Goal: Task Accomplishment & Management: Manage account settings

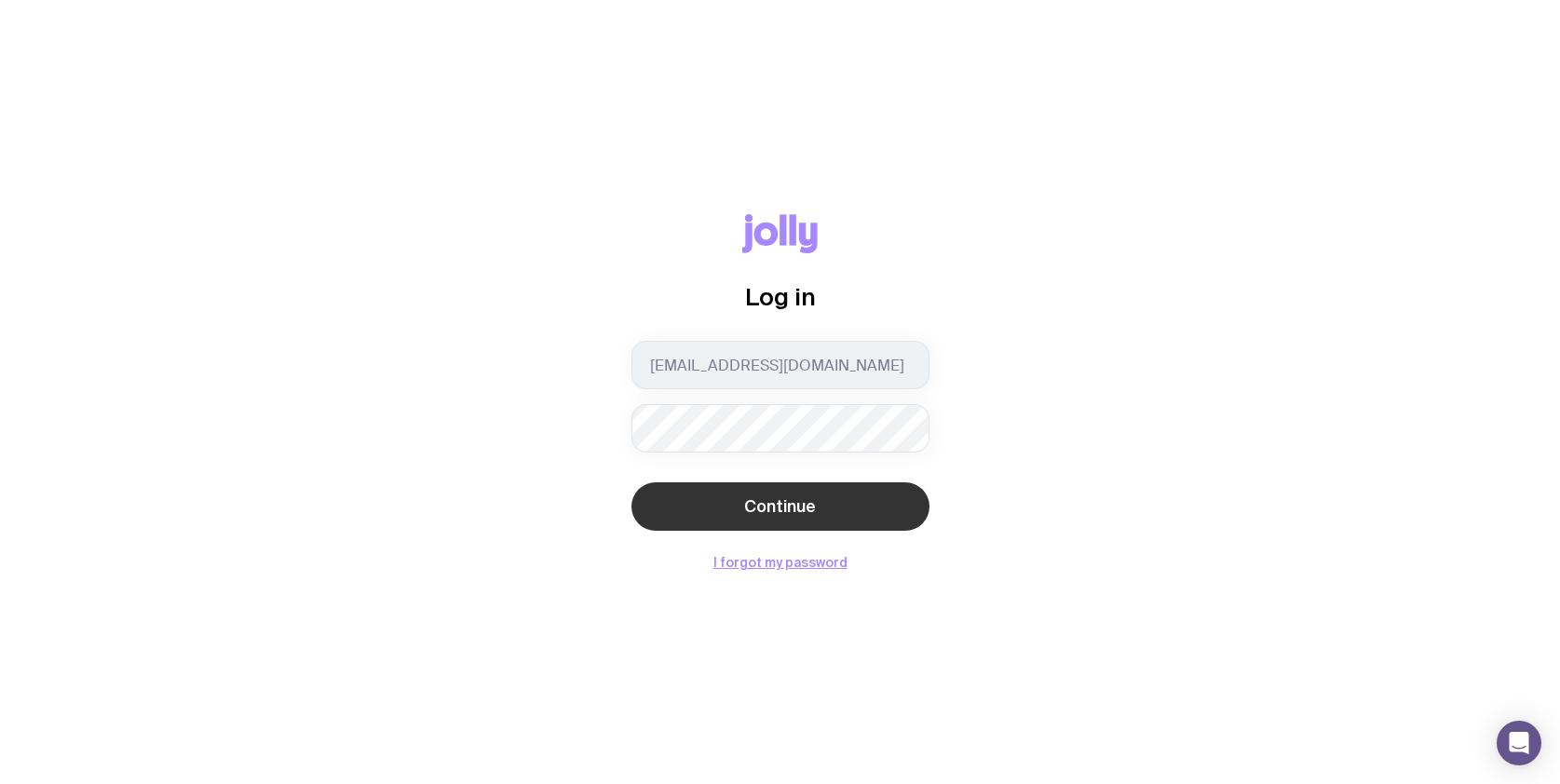
click at [712, 504] on button "Continue" at bounding box center [780, 506] width 298 height 49
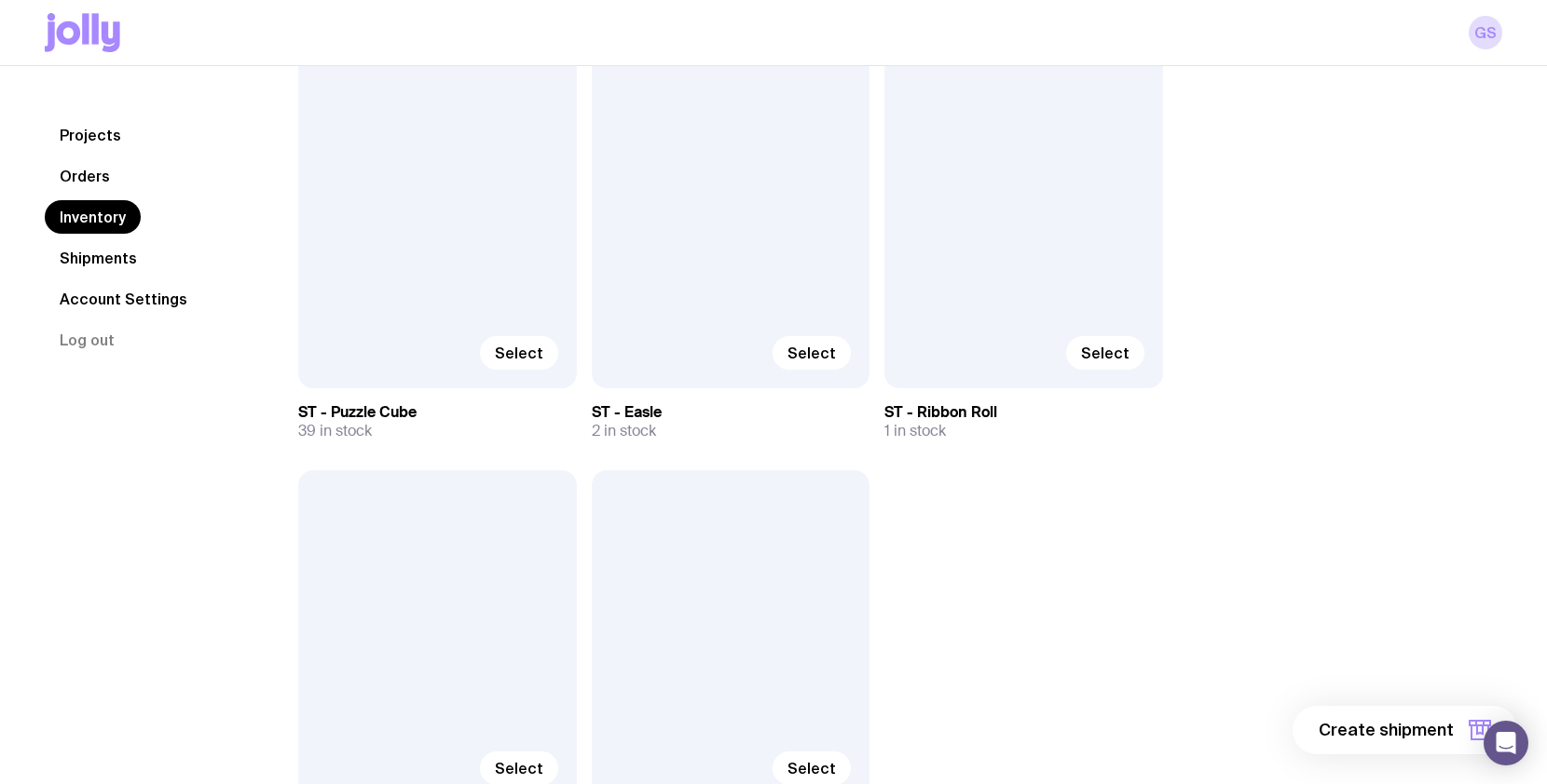
scroll to position [9676, 0]
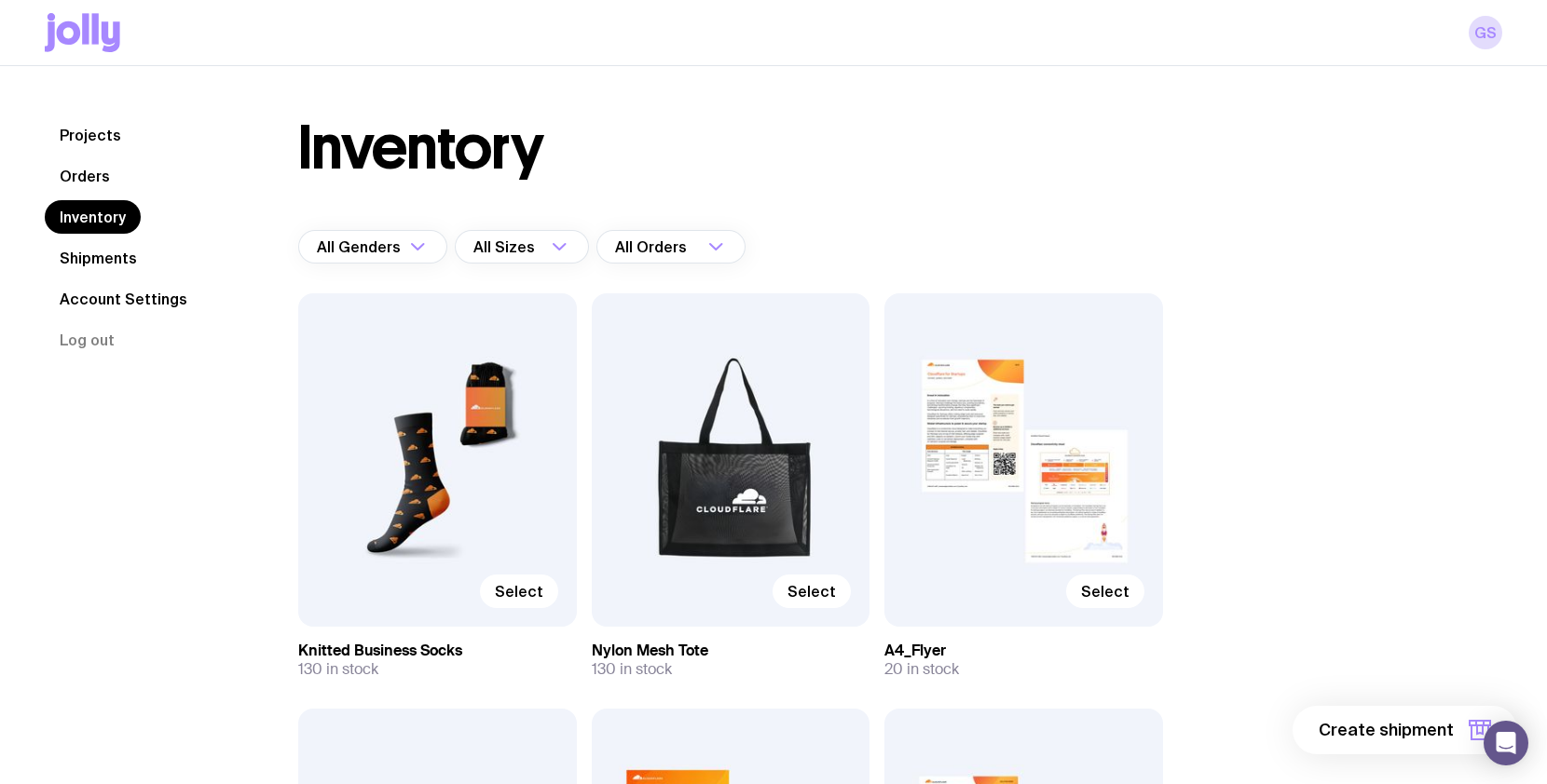
click at [1057, 499] on div "Select" at bounding box center [1023, 459] width 279 height 333
click at [1089, 584] on span "Select" at bounding box center [1105, 591] width 49 height 19
click at [0, 0] on input "Select" at bounding box center [0, 0] width 0 height 0
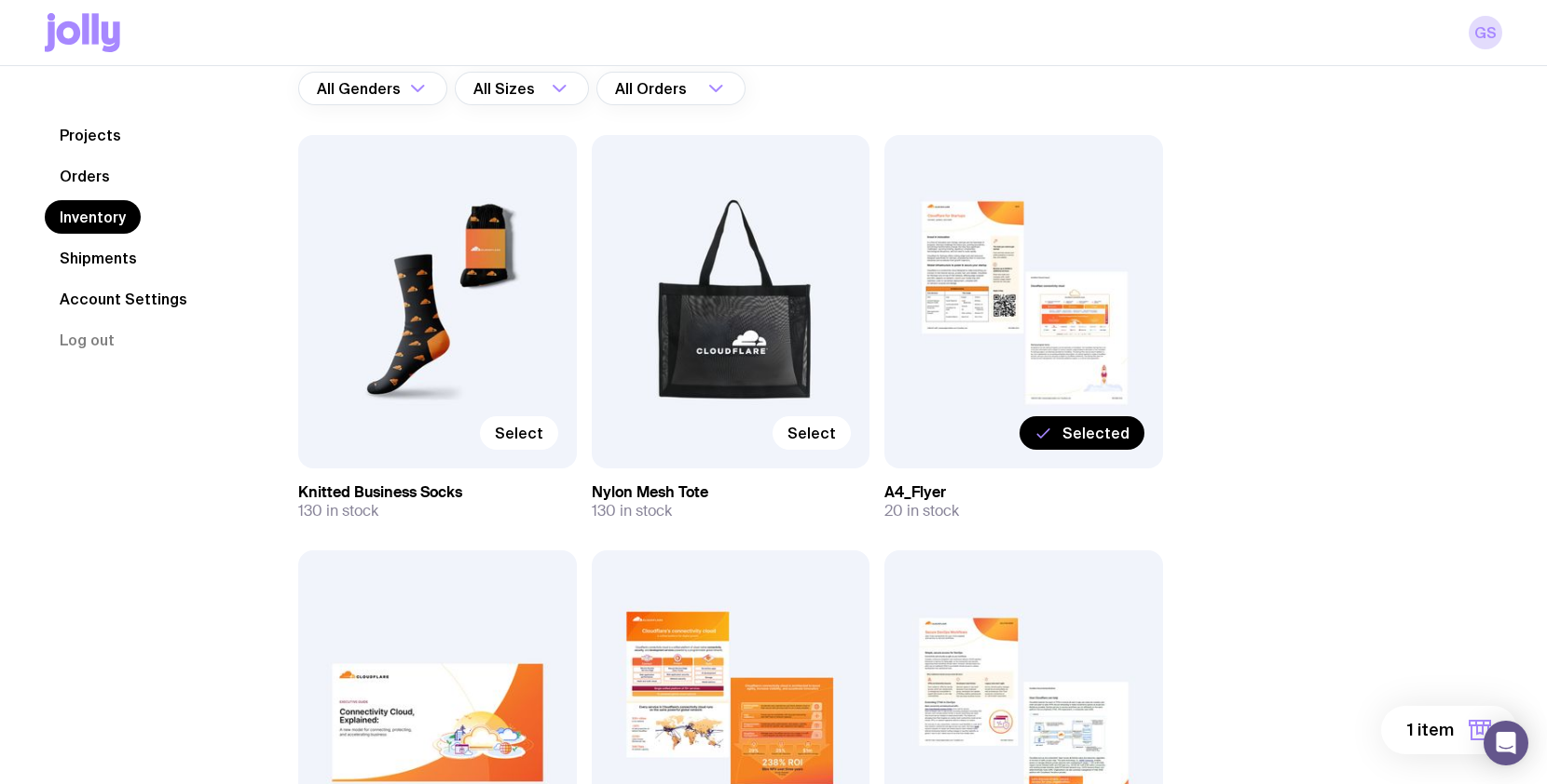
scroll to position [513, 0]
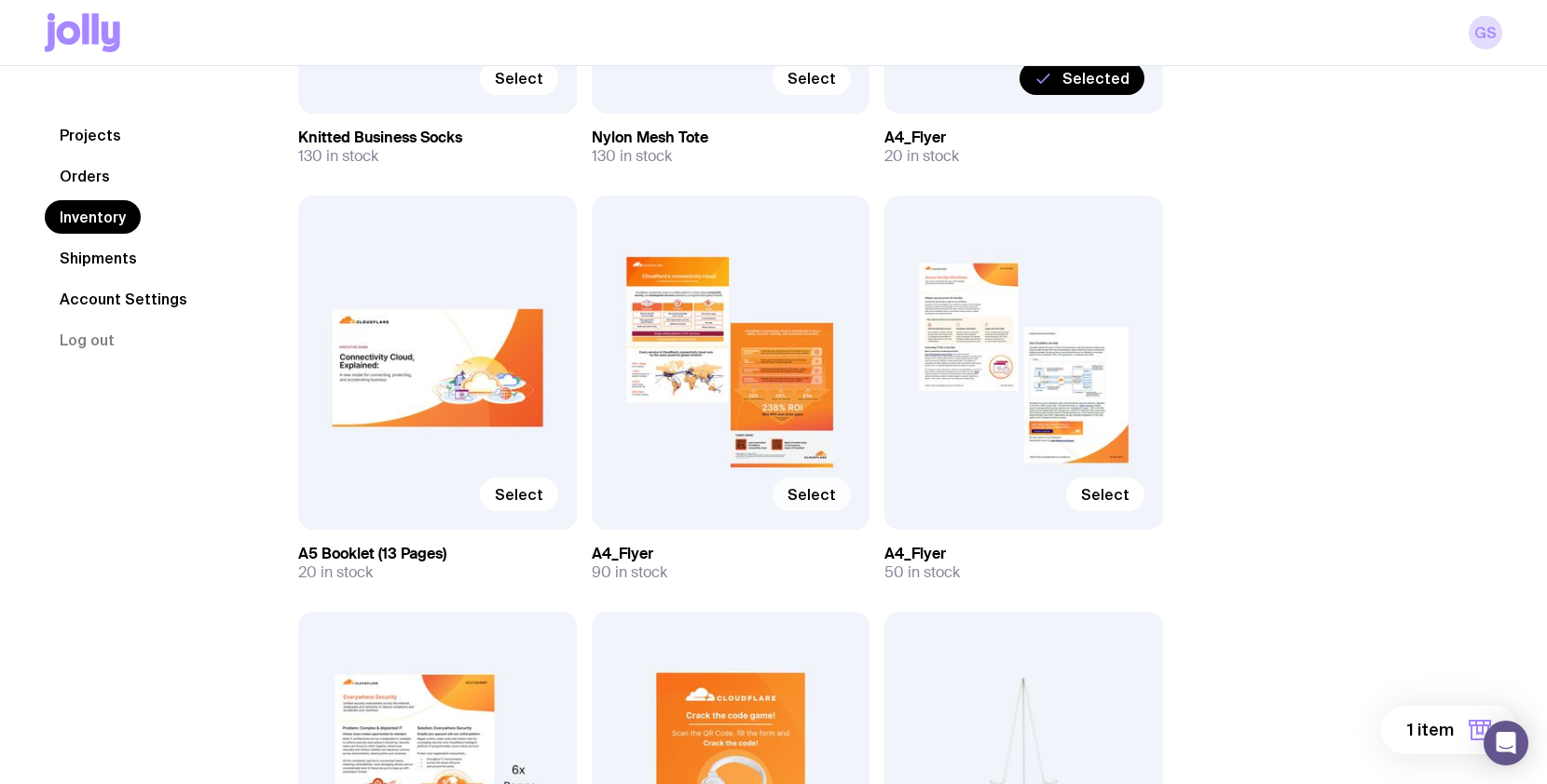
click at [805, 490] on span "Select" at bounding box center [811, 495] width 49 height 19
click at [0, 0] on input "Select" at bounding box center [0, 0] width 0 height 0
click at [1087, 487] on span "Select" at bounding box center [1105, 495] width 49 height 19
click at [0, 0] on input "Select" at bounding box center [0, 0] width 0 height 0
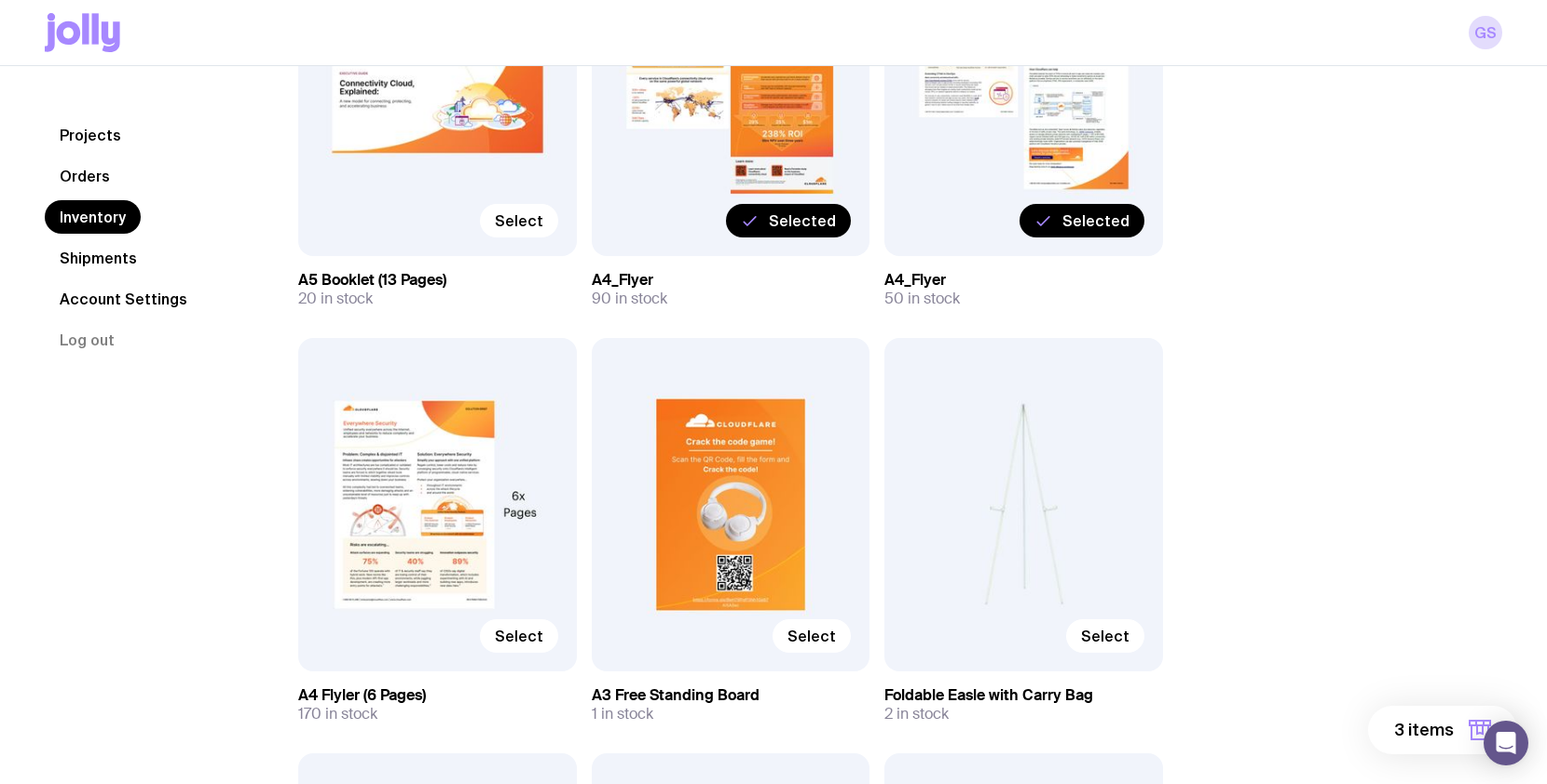
scroll to position [789, 0]
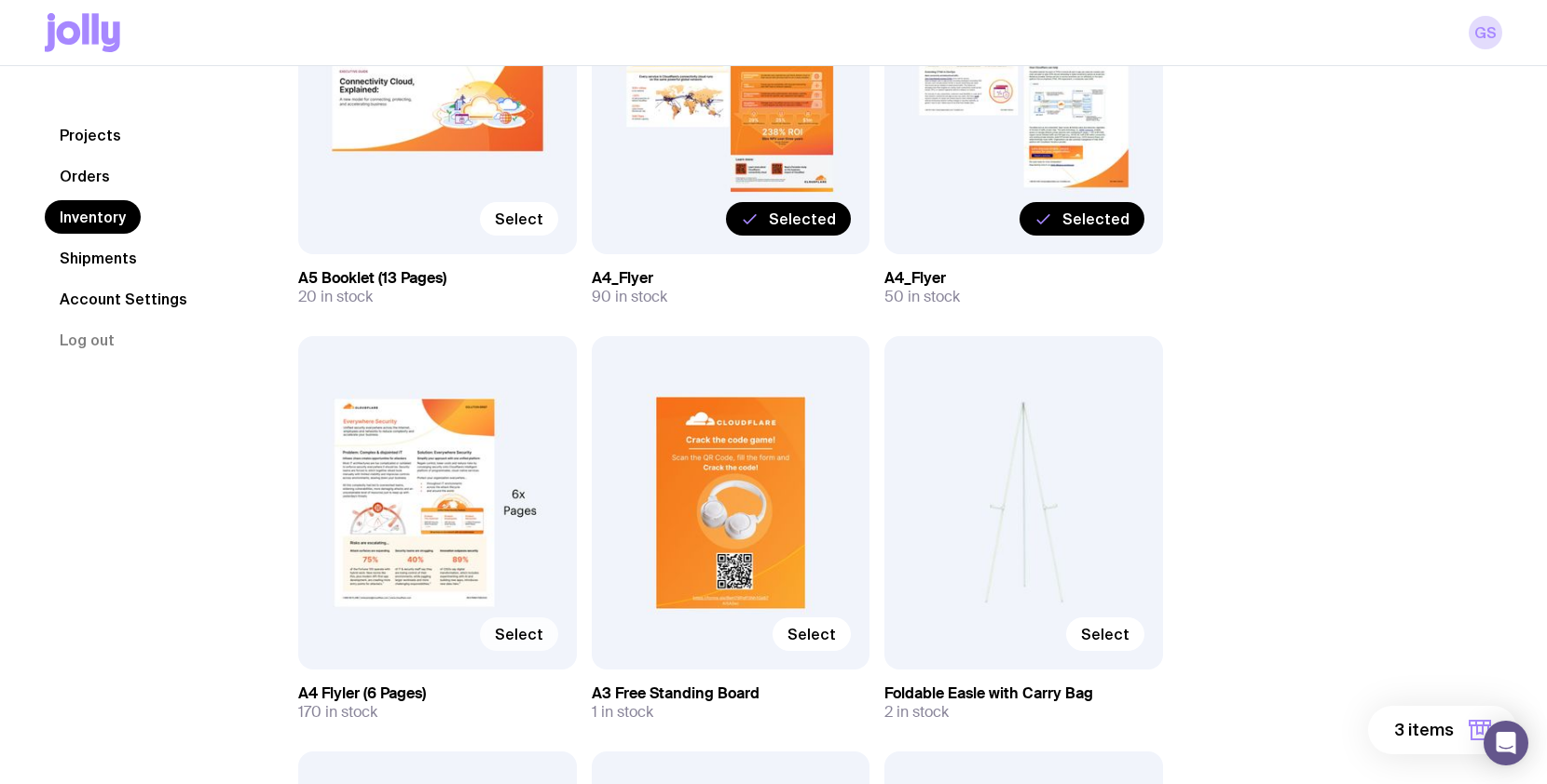
click at [513, 627] on span "Select" at bounding box center [519, 634] width 49 height 19
click at [0, 0] on input "Select" at bounding box center [0, 0] width 0 height 0
click at [1434, 728] on span "4 items" at bounding box center [1423, 730] width 61 height 22
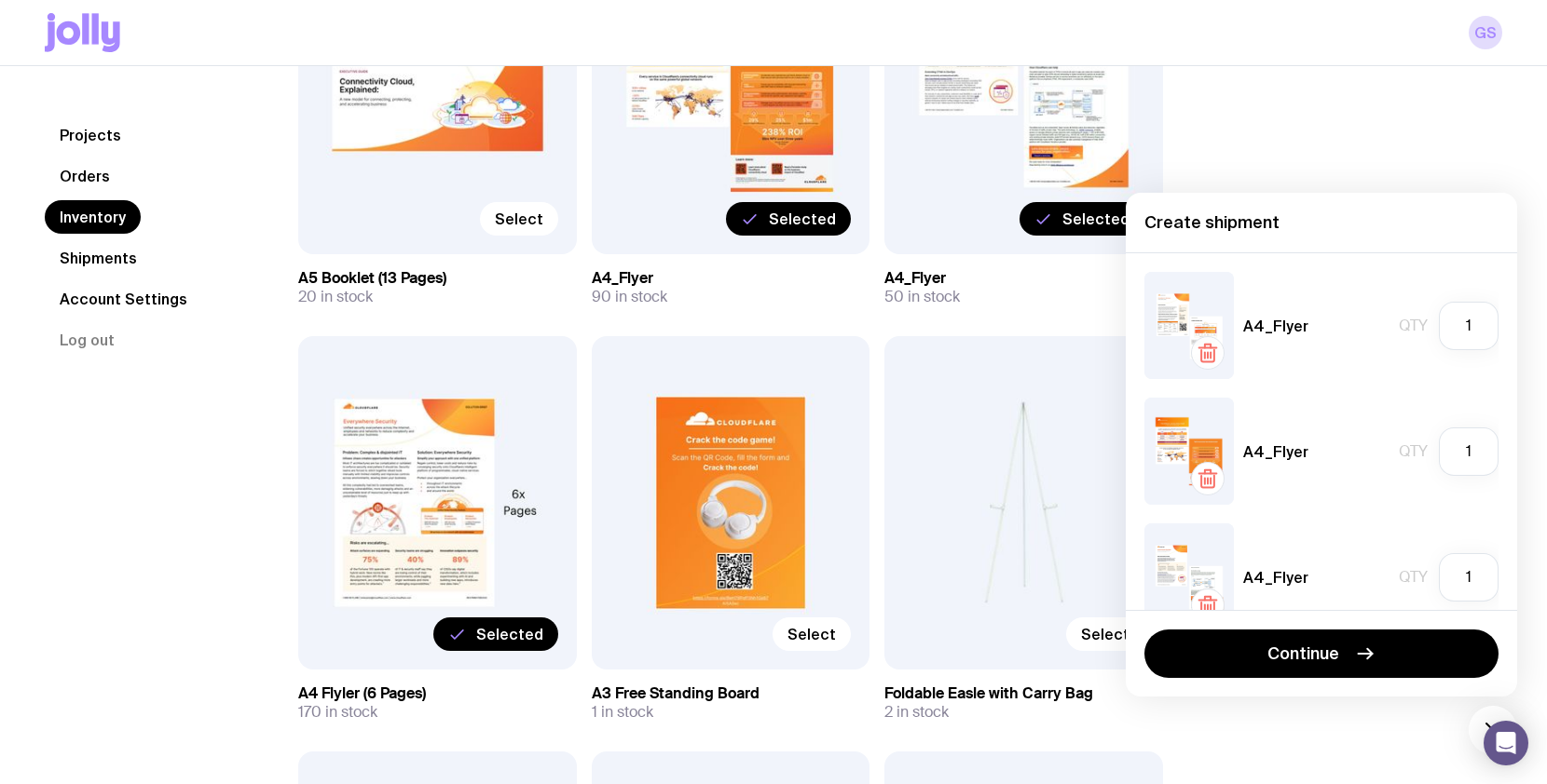
click at [1208, 354] on icon "button" at bounding box center [1208, 356] width 0 height 6
click at [1209, 349] on icon "button" at bounding box center [1208, 349] width 18 height 0
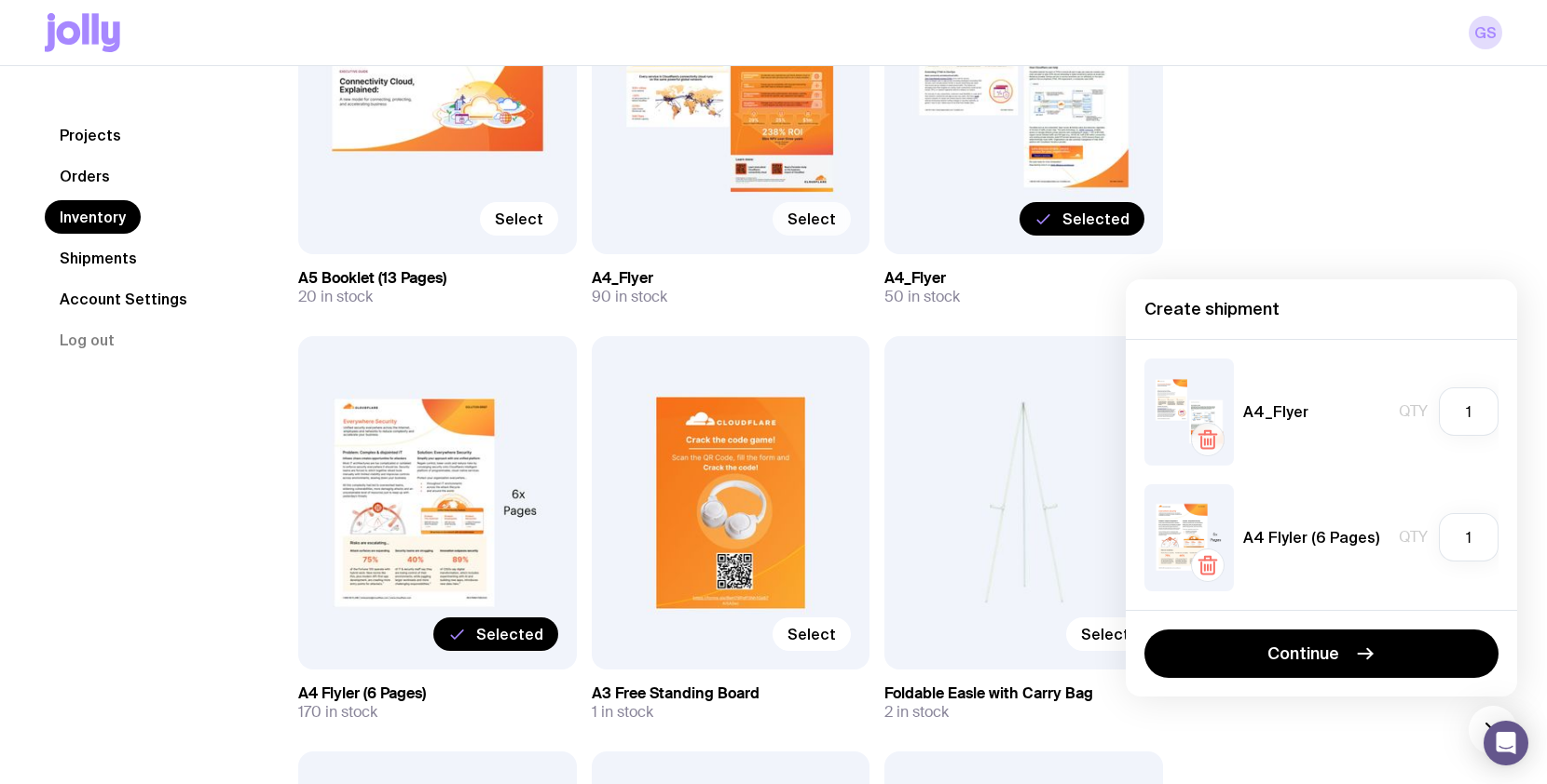
click at [1205, 434] on icon "button" at bounding box center [1208, 432] width 6 height 4
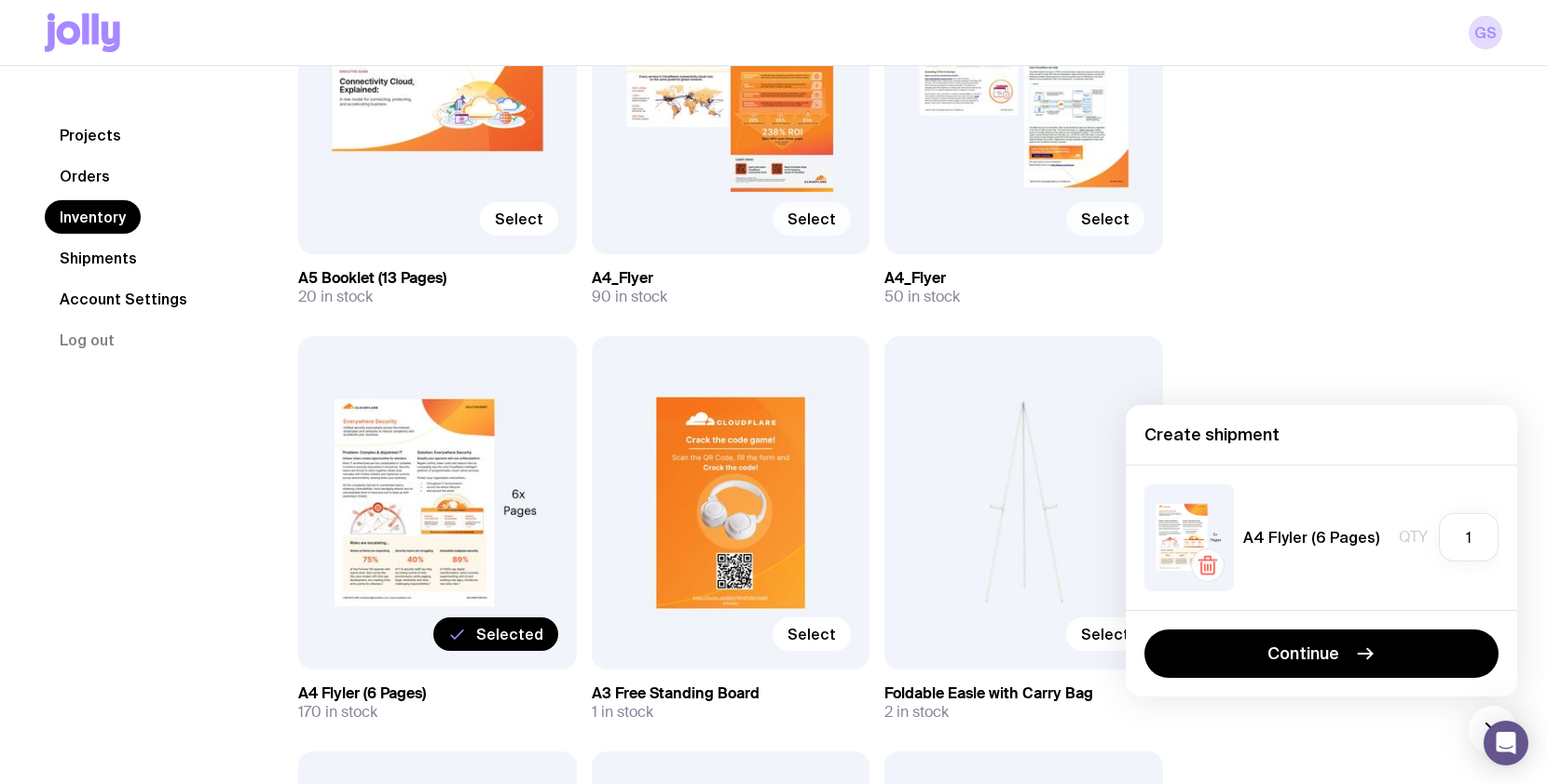
click at [1201, 564] on icon "button" at bounding box center [1208, 568] width 13 height 12
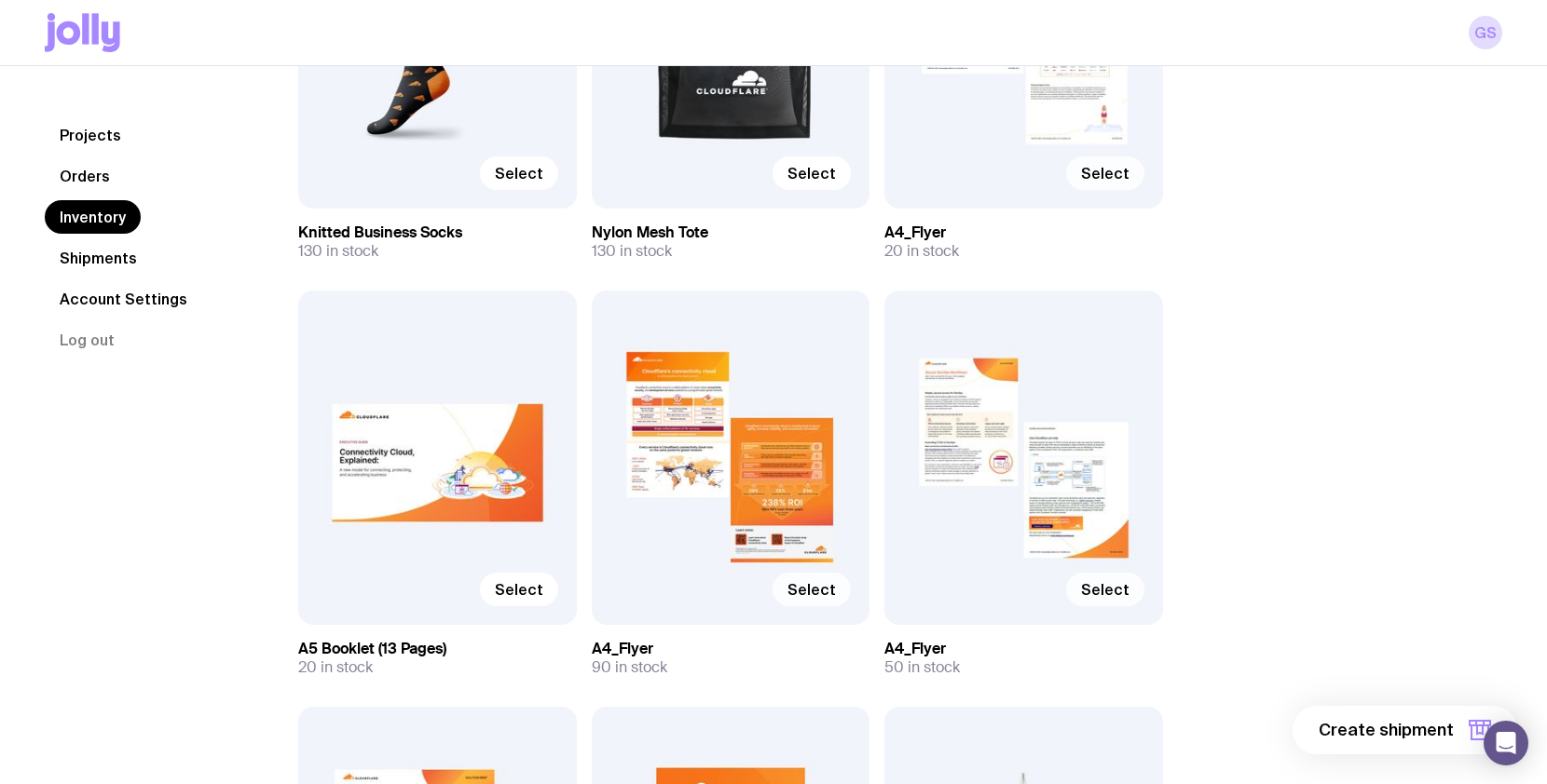
scroll to position [421, 0]
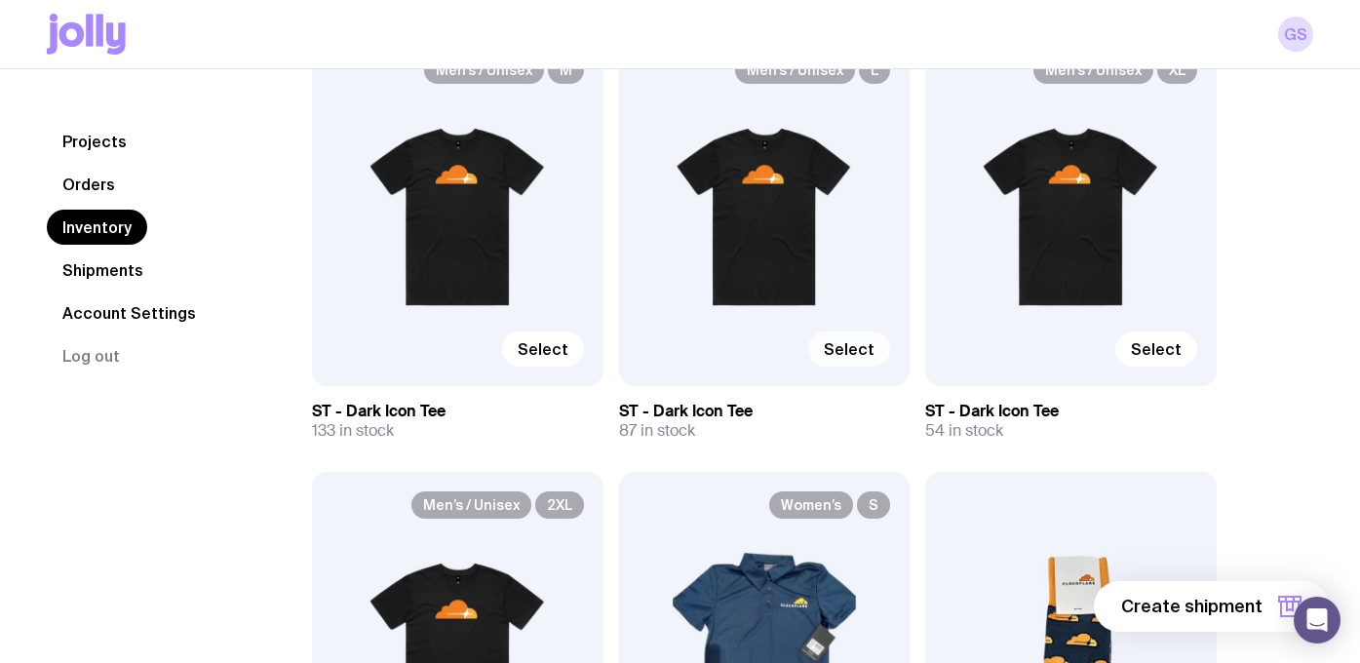
scroll to position [5473, 0]
